Goal: Information Seeking & Learning: Learn about a topic

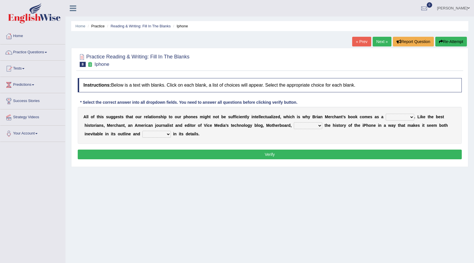
click at [299, 218] on div "Home Practice Reading & Writing: Fill In The Blanks Iphone « Prev Next » Report…" at bounding box center [269, 142] width 408 height 284
click at [229, 223] on div "Home Practice Reading & Writing: Fill In The Blanks Iphone « Prev Next » Report…" at bounding box center [269, 142] width 408 height 284
click at [183, 112] on div "A l l o f t h i s s u g g e s t s t h a t o u r r e l a t i o n s h i p t o o u…" at bounding box center [270, 125] width 384 height 37
click at [408, 118] on select "privilege relief demotion flash" at bounding box center [399, 116] width 28 height 7
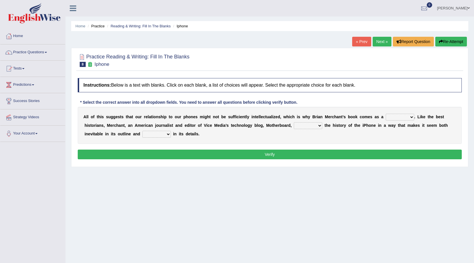
click at [452, 112] on div "A l l o f t h i s s u g g e s t s t h a t o u r r e l a t i o n s h i p t o o u…" at bounding box center [270, 125] width 384 height 37
click at [410, 116] on select "privilege relief demotion flash" at bounding box center [399, 116] width 28 height 7
select select "relief"
click at [385, 113] on select "privilege relief demotion flash" at bounding box center [399, 116] width 28 height 7
click at [320, 126] on select "enriches unpacks detours contorts" at bounding box center [308, 125] width 28 height 7
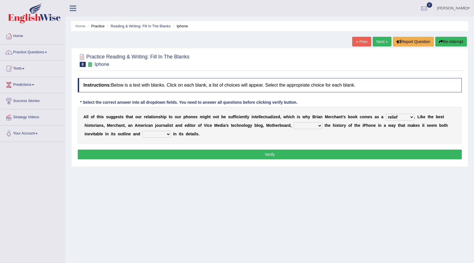
select select "enriches"
click at [294, 122] on select "enriches unpacks detours contorts" at bounding box center [308, 125] width 28 height 7
click at [170, 135] on select "surprises surprised surprising surprise" at bounding box center [156, 134] width 28 height 7
select select "surprising"
click at [142, 131] on select "surprises surprised surprising surprise" at bounding box center [156, 134] width 28 height 7
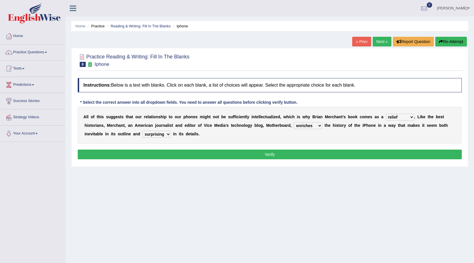
click at [165, 158] on button "Verify" at bounding box center [270, 154] width 384 height 10
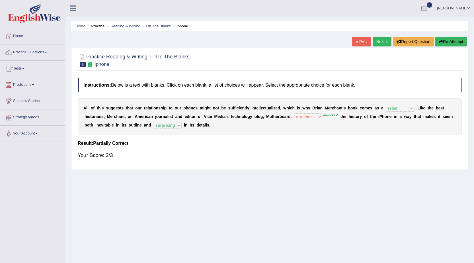
click at [49, 59] on li "Practice Questions Speaking Practice Read Aloud Repeat Sentence Describe Image …" at bounding box center [32, 52] width 65 height 16
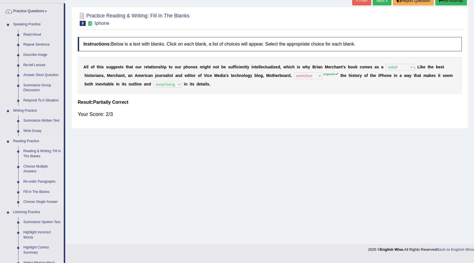
scroll to position [57, 0]
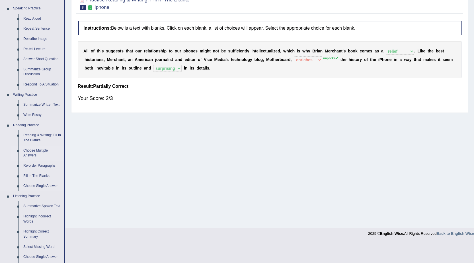
click at [31, 152] on link "Choose Multiple Answers" at bounding box center [42, 152] width 43 height 15
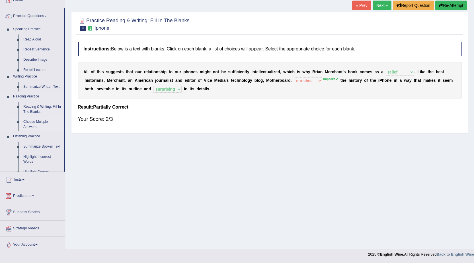
scroll to position [36, 0]
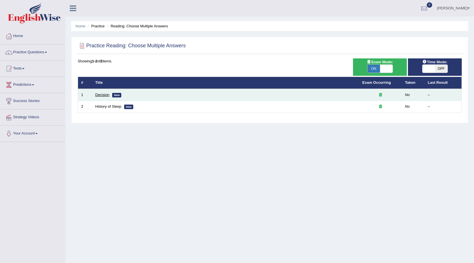
click at [103, 95] on link "Decision" at bounding box center [102, 94] width 14 height 4
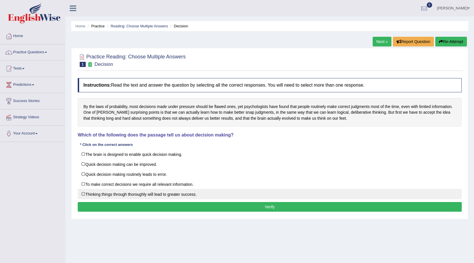
click at [83, 191] on label "Thinking things through thoroughly will lead to greater success." at bounding box center [270, 194] width 384 height 10
checkbox input "true"
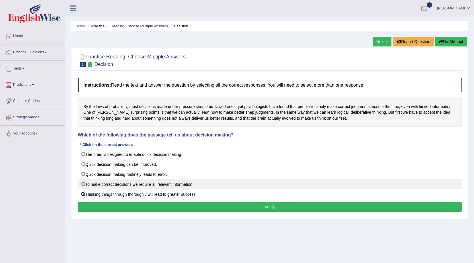
click at [81, 186] on label "To make correct decisions we require all relevant information." at bounding box center [270, 184] width 384 height 10
checkbox input "true"
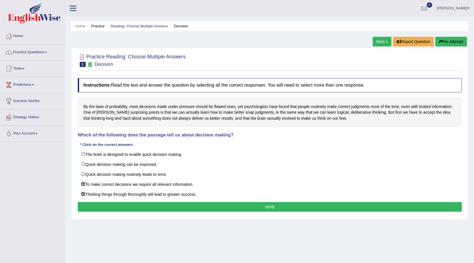
click at [131, 206] on button "Verify" at bounding box center [270, 207] width 384 height 10
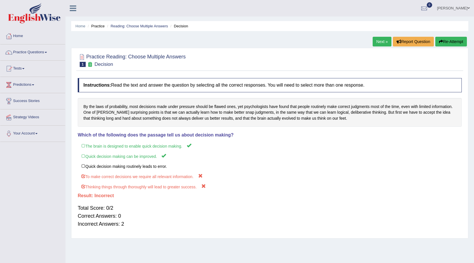
click at [383, 40] on link "Next »" at bounding box center [381, 42] width 19 height 10
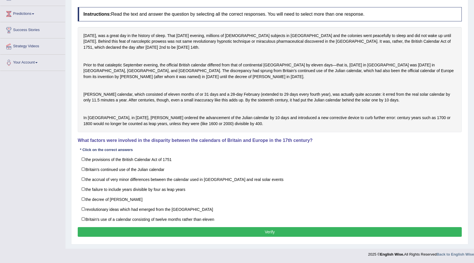
scroll to position [85, 0]
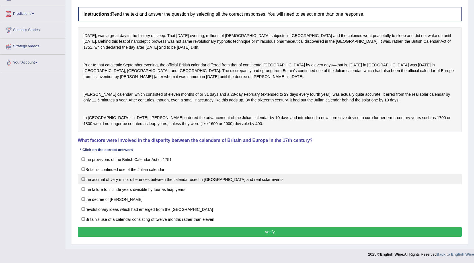
click at [79, 182] on label "the accrual of very minor differences between the calendar used in [GEOGRAPHIC_…" at bounding box center [270, 179] width 384 height 10
checkbox input "true"
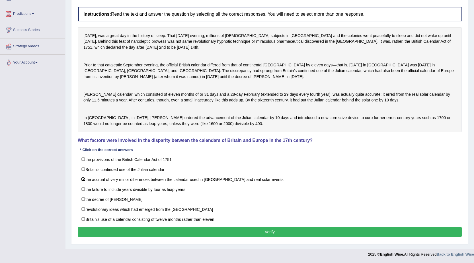
click at [191, 232] on button "Verify" at bounding box center [270, 232] width 384 height 10
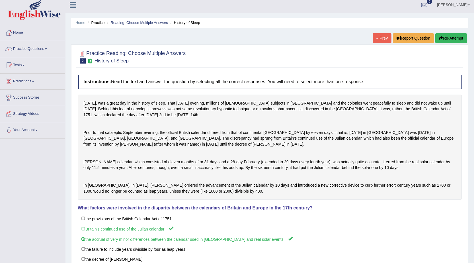
scroll to position [0, 0]
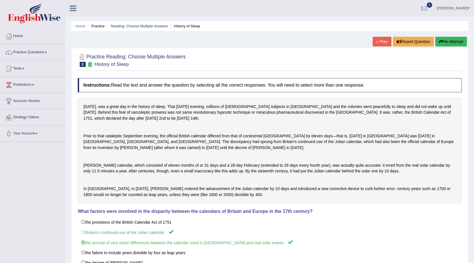
click at [383, 40] on link "« Prev" at bounding box center [381, 42] width 19 height 10
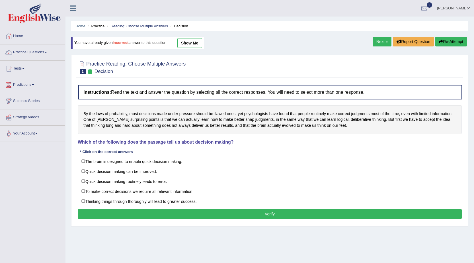
click at [375, 44] on link "Next »" at bounding box center [381, 42] width 19 height 10
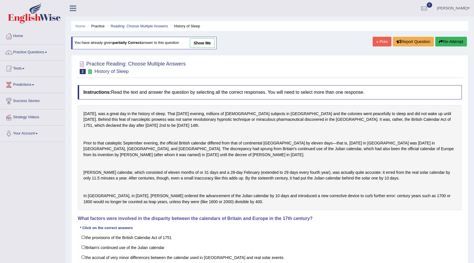
click at [376, 42] on link "« Prev" at bounding box center [381, 42] width 19 height 10
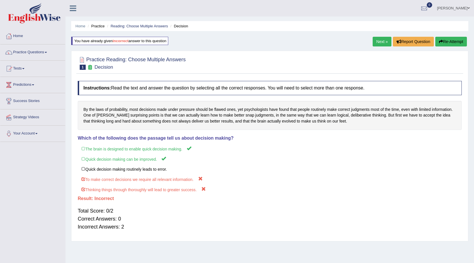
click at [381, 43] on link "Next »" at bounding box center [381, 42] width 19 height 10
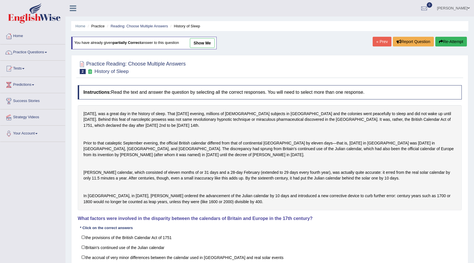
click at [203, 39] on link "show me" at bounding box center [202, 43] width 25 height 10
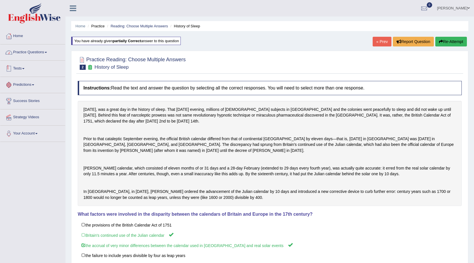
click at [30, 56] on link "Practice Questions" at bounding box center [32, 51] width 65 height 14
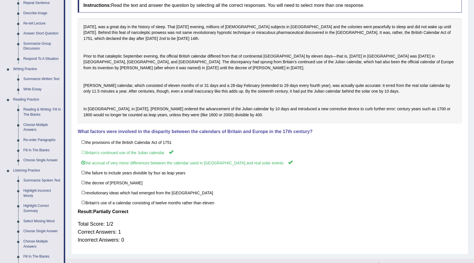
scroll to position [57, 0]
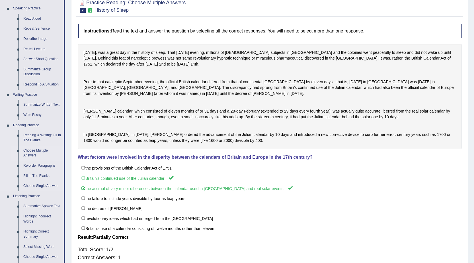
click at [32, 148] on link "Choose Multiple Answers" at bounding box center [42, 152] width 43 height 15
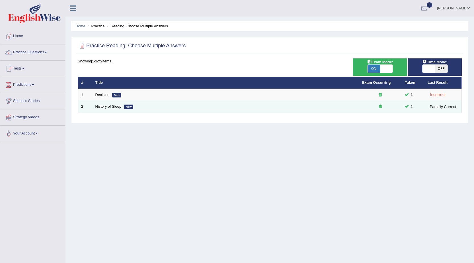
click at [118, 104] on td "History of Sleep New" at bounding box center [225, 107] width 267 height 12
click at [113, 107] on link "History of Sleep" at bounding box center [108, 106] width 26 height 4
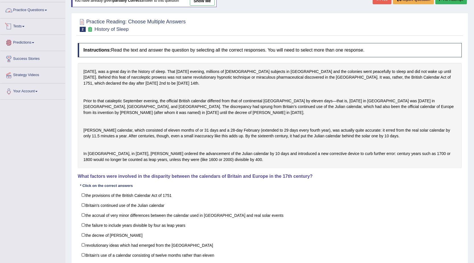
scroll to position [96, 0]
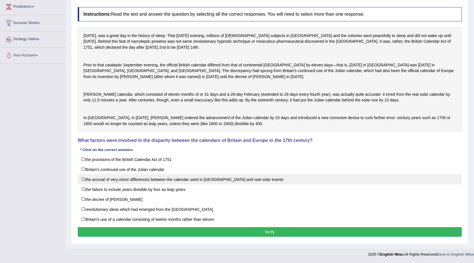
click at [82, 177] on label "the accrual of very minor differences between the calendar used in Britain and …" at bounding box center [270, 179] width 384 height 10
checkbox input "true"
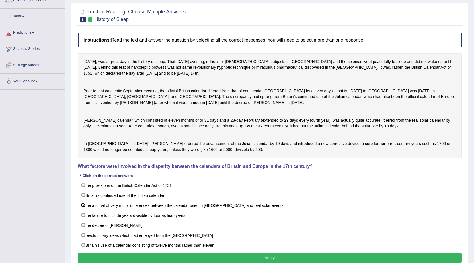
scroll to position [0, 0]
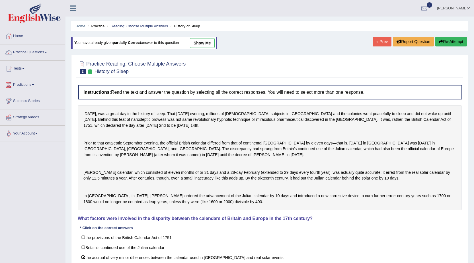
click at [200, 44] on link "show me" at bounding box center [202, 43] width 25 height 10
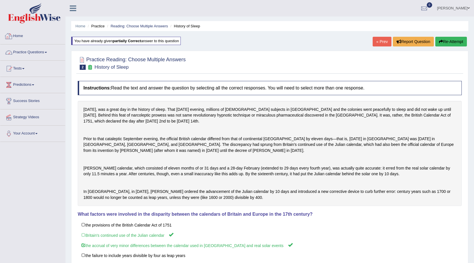
click at [32, 54] on link "Practice Questions" at bounding box center [32, 51] width 65 height 14
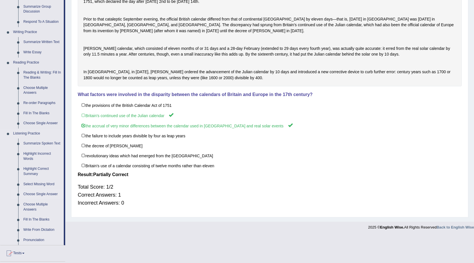
scroll to position [142, 0]
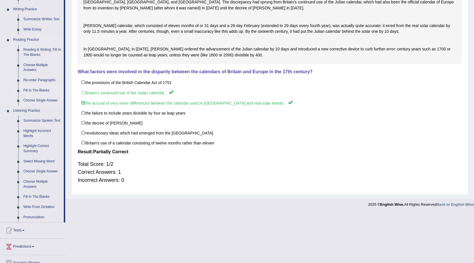
click at [46, 89] on link "Fill In The Blanks" at bounding box center [42, 90] width 43 height 10
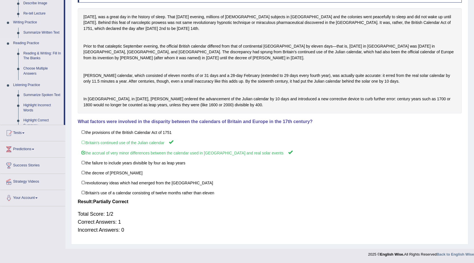
scroll to position [110, 0]
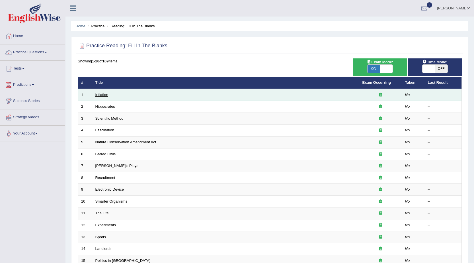
click at [102, 94] on link "Inflation" at bounding box center [101, 94] width 13 height 4
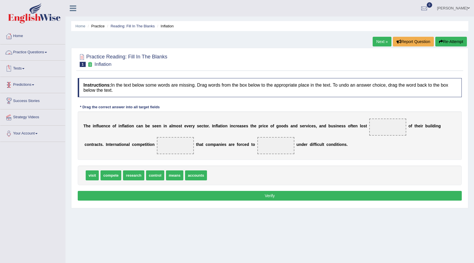
click at [40, 58] on link "Practice Questions" at bounding box center [32, 51] width 65 height 14
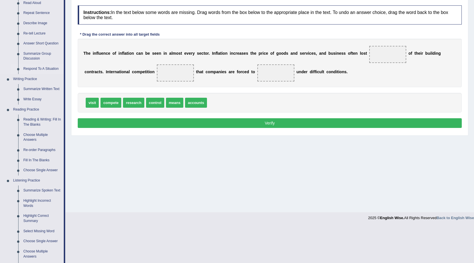
scroll to position [85, 0]
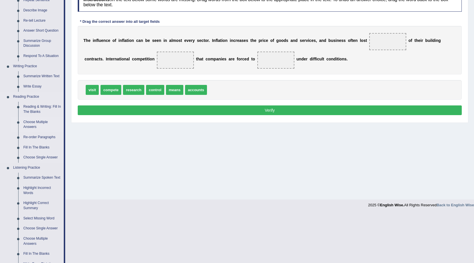
click at [40, 121] on link "Choose Multiple Answers" at bounding box center [42, 124] width 43 height 15
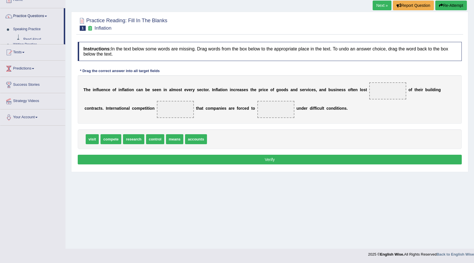
scroll to position [36, 0]
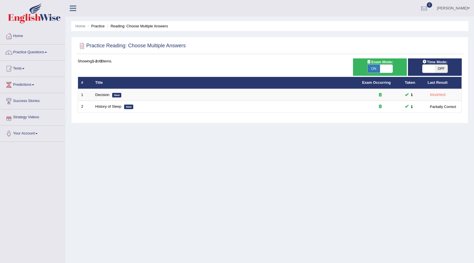
click at [379, 69] on span "ON" at bounding box center [373, 69] width 13 height 8
checkbox input "false"
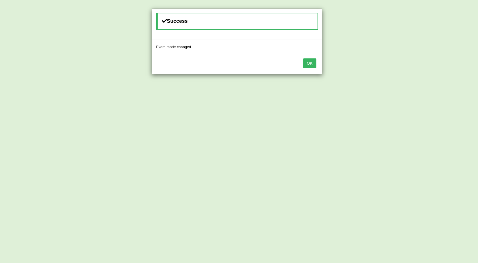
click at [305, 65] on button "OK" at bounding box center [309, 63] width 13 height 10
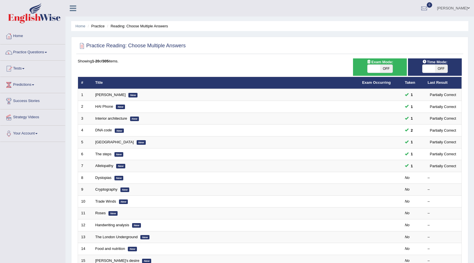
click at [381, 69] on span "OFF" at bounding box center [386, 69] width 13 height 8
checkbox input "true"
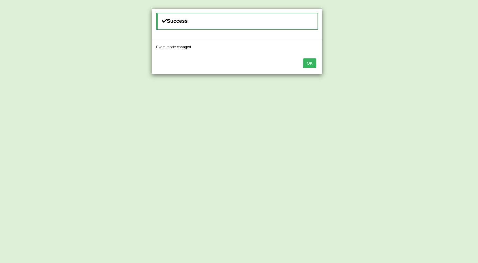
click at [312, 63] on button "OK" at bounding box center [309, 63] width 13 height 10
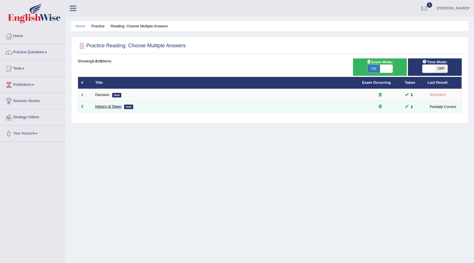
click at [109, 106] on link "History of Sleep" at bounding box center [108, 106] width 26 height 4
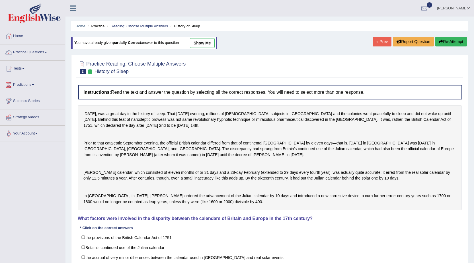
click at [203, 47] on link "show me" at bounding box center [202, 43] width 25 height 10
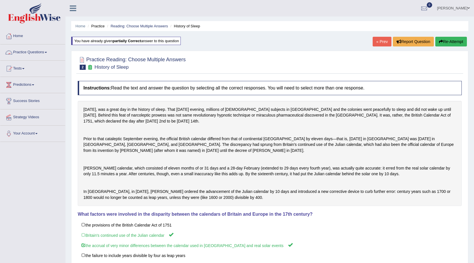
click at [45, 51] on link "Practice Questions" at bounding box center [32, 51] width 65 height 14
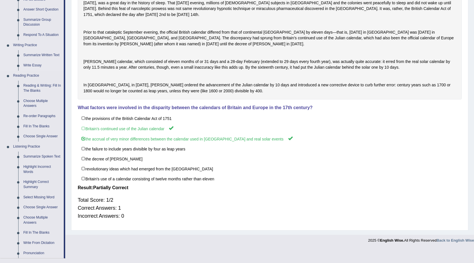
scroll to position [114, 0]
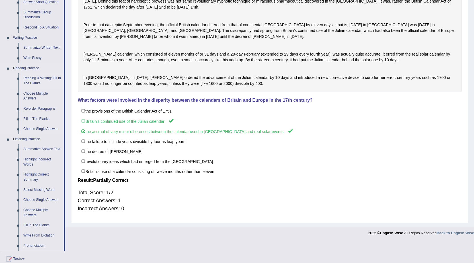
click at [33, 75] on link "Reading & Writing: Fill In The Blanks" at bounding box center [42, 80] width 43 height 15
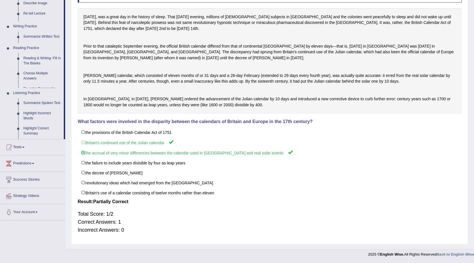
scroll to position [110, 0]
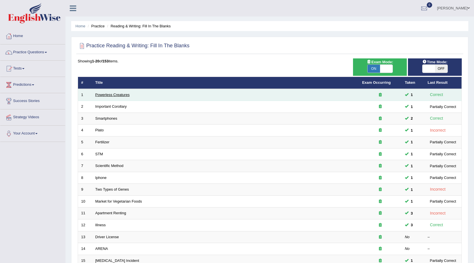
click at [116, 94] on link "Powerless Creatures" at bounding box center [112, 94] width 34 height 4
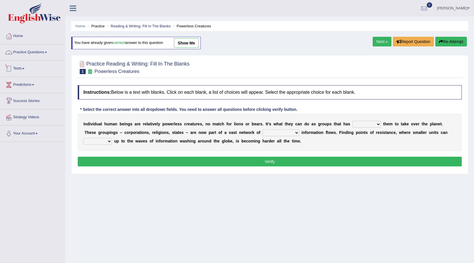
click at [42, 55] on link "Practice Questions" at bounding box center [32, 51] width 65 height 14
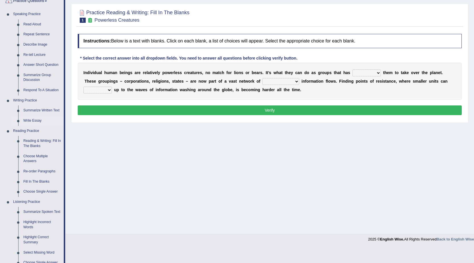
scroll to position [57, 0]
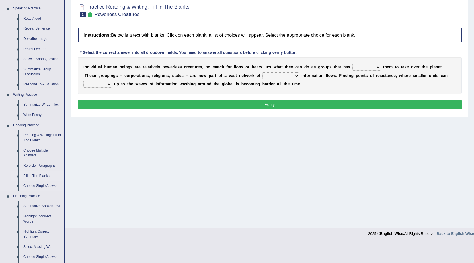
click at [30, 175] on link "Fill In The Blanks" at bounding box center [42, 176] width 43 height 10
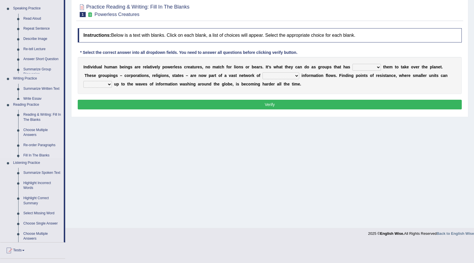
scroll to position [36, 0]
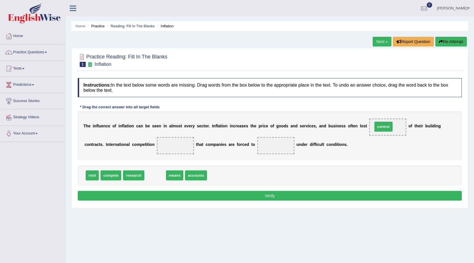
drag, startPoint x: 157, startPoint y: 174, endPoint x: 385, endPoint y: 125, distance: 233.3
drag, startPoint x: 137, startPoint y: 175, endPoint x: 178, endPoint y: 150, distance: 48.7
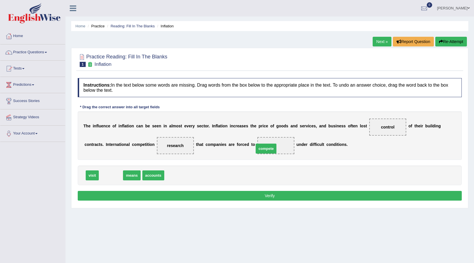
drag, startPoint x: 108, startPoint y: 172, endPoint x: 264, endPoint y: 144, distance: 159.1
click at [203, 196] on button "Verify" at bounding box center [270, 196] width 384 height 10
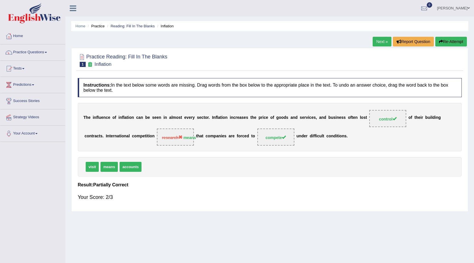
click at [382, 41] on link "Next »" at bounding box center [381, 42] width 19 height 10
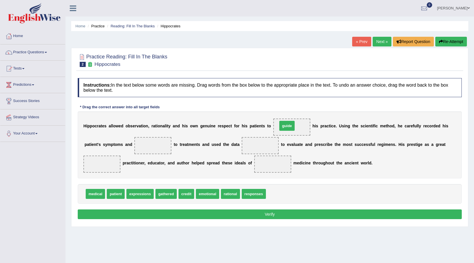
drag, startPoint x: 277, startPoint y: 193, endPoint x: 289, endPoint y: 125, distance: 69.0
drag, startPoint x: 101, startPoint y: 192, endPoint x: 153, endPoint y: 146, distance: 69.3
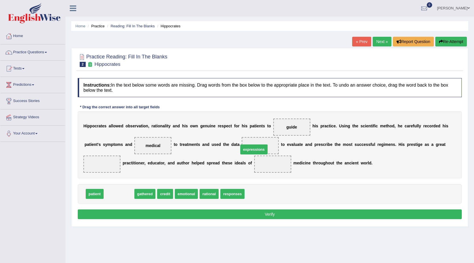
drag, startPoint x: 115, startPoint y: 194, endPoint x: 250, endPoint y: 150, distance: 142.2
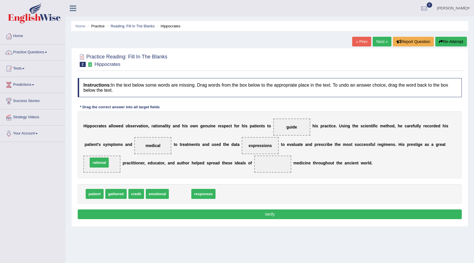
drag, startPoint x: 175, startPoint y: 192, endPoint x: 94, endPoint y: 161, distance: 86.6
click at [209, 185] on div "patient gathered credit emotional responses" at bounding box center [270, 194] width 384 height 20
click at [113, 190] on span "gathered" at bounding box center [115, 194] width 21 height 10
drag, startPoint x: 179, startPoint y: 193, endPoint x: 275, endPoint y: 164, distance: 100.0
click at [253, 214] on button "Verify" at bounding box center [270, 214] width 384 height 10
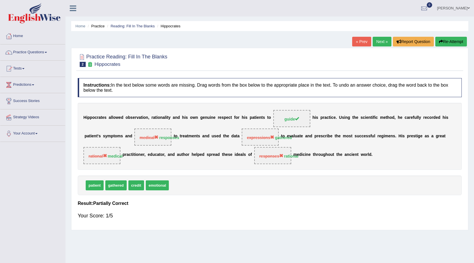
click at [386, 42] on link "Next »" at bounding box center [381, 42] width 19 height 10
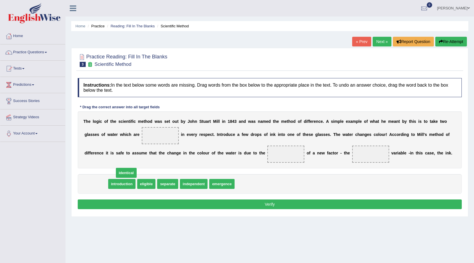
drag, startPoint x: 94, startPoint y: 184, endPoint x: 154, endPoint y: 152, distance: 67.3
click at [137, 168] on span "identical" at bounding box center [126, 173] width 21 height 10
click at [156, 145] on div "T h e l o g i c o f t h e s c i e n t i f i c m e t h o d w a s s e t o u t b y…" at bounding box center [270, 139] width 384 height 57
drag, startPoint x: 93, startPoint y: 185, endPoint x: 158, endPoint y: 139, distance: 79.2
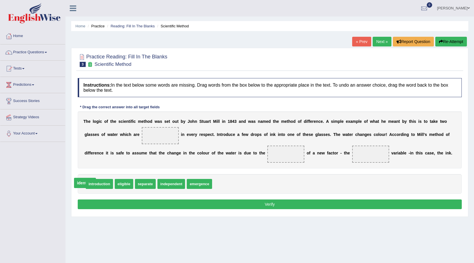
drag, startPoint x: 167, startPoint y: 136, endPoint x: 92, endPoint y: 183, distance: 88.7
drag, startPoint x: 152, startPoint y: 184, endPoint x: 163, endPoint y: 137, distance: 48.2
drag, startPoint x: 97, startPoint y: 185, endPoint x: 283, endPoint y: 158, distance: 188.1
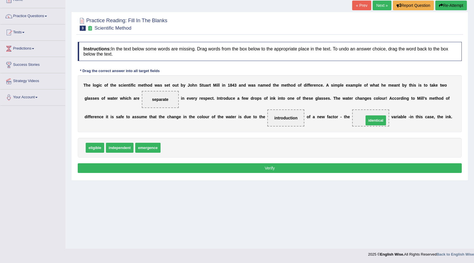
drag, startPoint x: 176, startPoint y: 147, endPoint x: 373, endPoint y: 119, distance: 198.5
click at [258, 166] on button "Verify" at bounding box center [270, 168] width 384 height 10
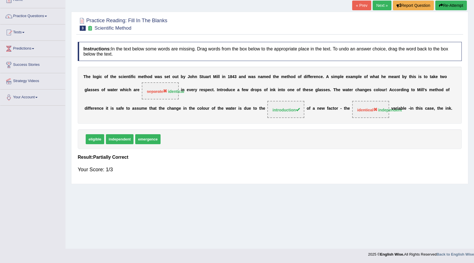
scroll to position [0, 0]
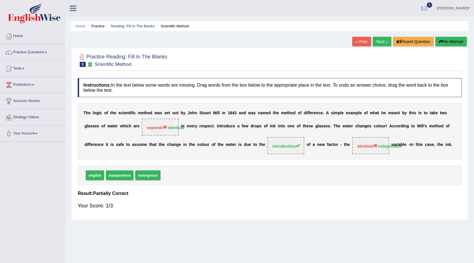
click at [385, 40] on link "Next »" at bounding box center [381, 42] width 19 height 10
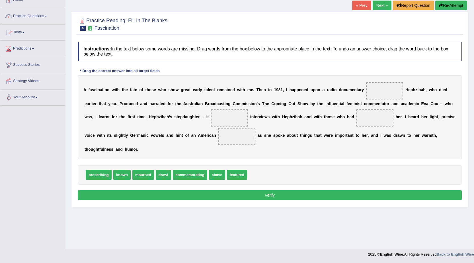
click at [353, 5] on link "« Prev" at bounding box center [361, 6] width 19 height 10
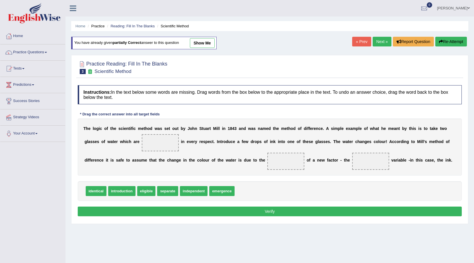
click at [208, 41] on link "show me" at bounding box center [202, 43] width 25 height 10
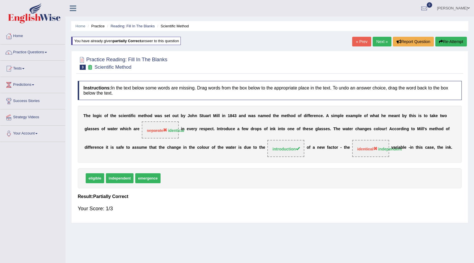
click at [383, 38] on link "Next »" at bounding box center [381, 42] width 19 height 10
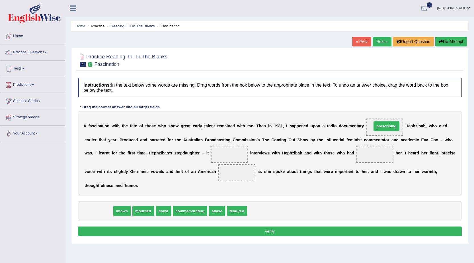
drag, startPoint x: 97, startPoint y: 211, endPoint x: 385, endPoint y: 126, distance: 299.8
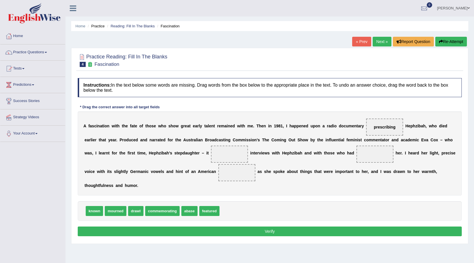
click at [81, 210] on div "known mourned drawl commemorating abase featured" at bounding box center [270, 211] width 384 height 20
drag, startPoint x: 92, startPoint y: 210, endPoint x: 224, endPoint y: 154, distance: 143.4
drag, startPoint x: 117, startPoint y: 210, endPoint x: 374, endPoint y: 158, distance: 262.1
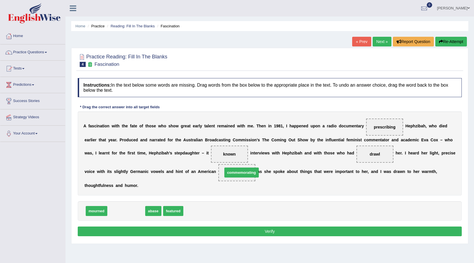
drag, startPoint x: 125, startPoint y: 209, endPoint x: 240, endPoint y: 171, distance: 121.4
click at [221, 231] on button "Verify" at bounding box center [270, 231] width 384 height 10
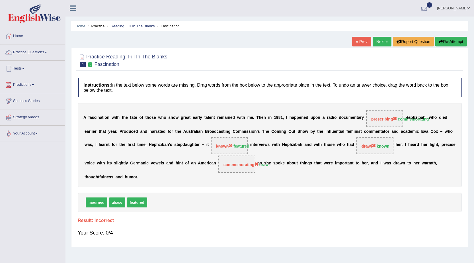
click at [428, 8] on div at bounding box center [424, 8] width 9 height 9
click at [401, 25] on strong "See All Alerts" at bounding box center [387, 24] width 25 height 5
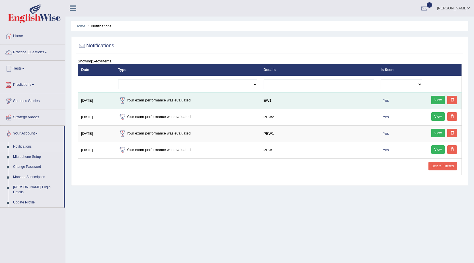
click at [436, 99] on link "View" at bounding box center [438, 100] width 14 height 9
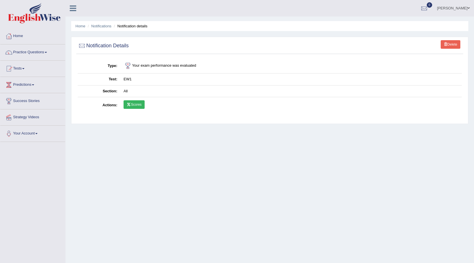
click at [129, 103] on icon at bounding box center [129, 104] width 4 height 3
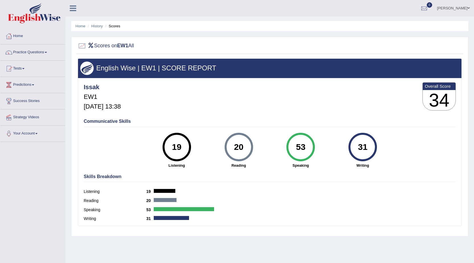
click at [19, 33] on link "Home" at bounding box center [32, 35] width 65 height 14
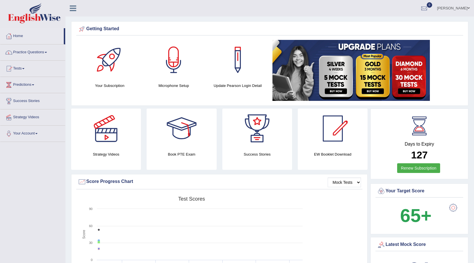
click at [466, 8] on link "anisa" at bounding box center [452, 7] width 41 height 15
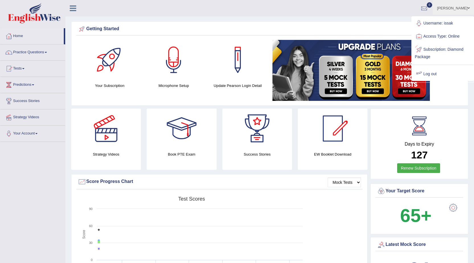
click at [432, 69] on link "Log out" at bounding box center [442, 73] width 61 height 13
